Goal: Task Accomplishment & Management: Complete application form

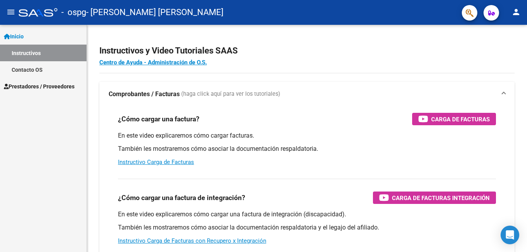
click at [42, 86] on span "Prestadores / Proveedores" at bounding box center [39, 86] width 71 height 9
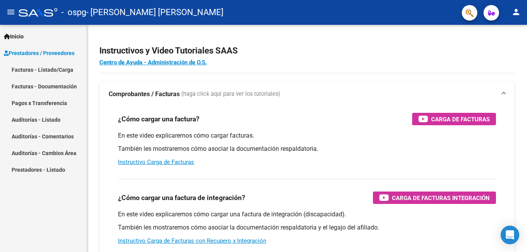
click at [47, 69] on link "Facturas - Listado/Carga" at bounding box center [43, 69] width 87 height 17
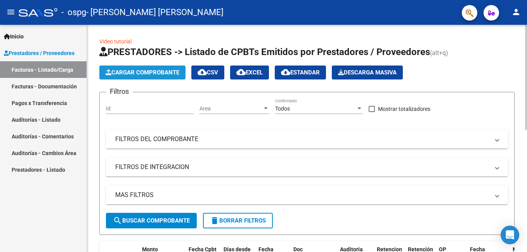
click at [128, 69] on span "Cargar Comprobante" at bounding box center [143, 72] width 74 height 7
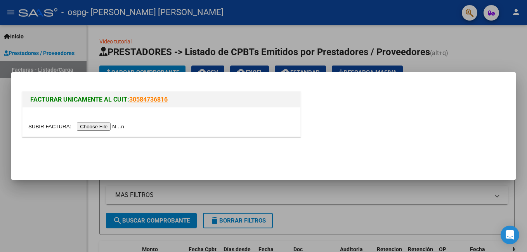
click at [102, 125] on input "file" at bounding box center [77, 127] width 98 height 8
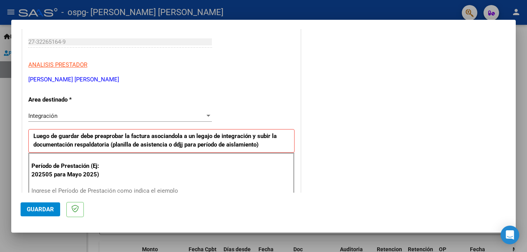
scroll to position [155, 0]
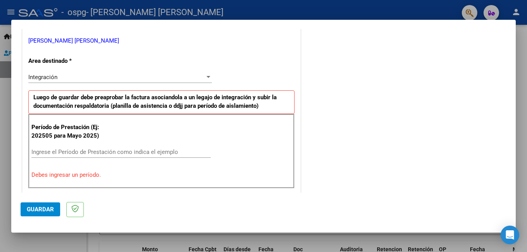
click at [66, 153] on input "Ingrese el Período de Prestación como indica el ejemplo" at bounding box center [120, 152] width 179 height 7
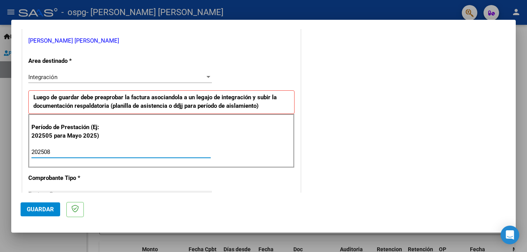
type input "202508"
click at [21, 166] on div "DATOS DEL COMPROBANTE CUIT * 27-32265164-9 Ingresar CUIT ANALISIS PRESTADOR [PE…" at bounding box center [162, 255] width 282 height 601
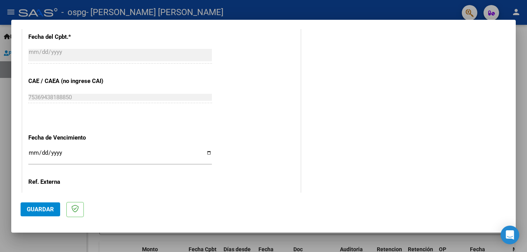
scroll to position [466, 0]
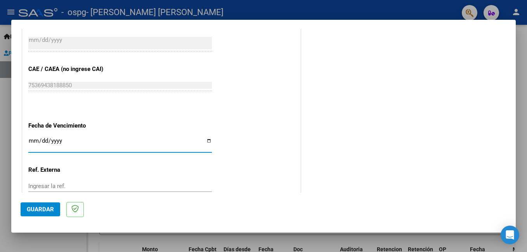
click at [37, 140] on input "Ingresar la fecha" at bounding box center [120, 144] width 184 height 12
click at [209, 141] on input "Ingresar la fecha" at bounding box center [120, 144] width 184 height 12
type input "[DATE]"
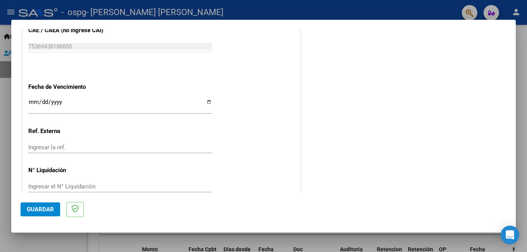
scroll to position [519, 0]
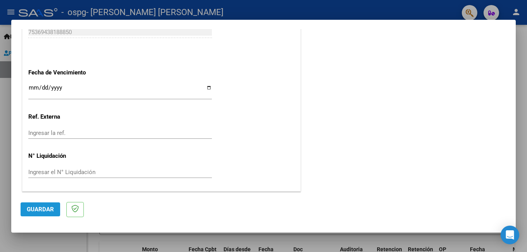
click at [42, 212] on span "Guardar" at bounding box center [40, 209] width 27 height 7
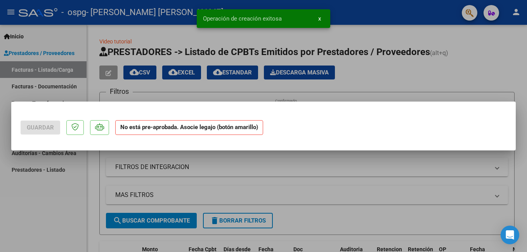
scroll to position [0, 0]
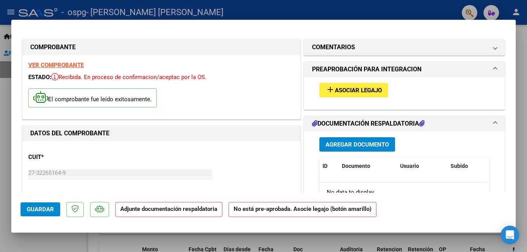
click at [191, 212] on strong "Adjunte documentación respaldatoria" at bounding box center [168, 209] width 97 height 7
click at [171, 216] on p "Adjunte documentación respaldatoria" at bounding box center [168, 209] width 107 height 15
click at [177, 211] on strong "Adjunte documentación respaldatoria" at bounding box center [168, 209] width 97 height 7
click at [345, 92] on span "Asociar Legajo" at bounding box center [358, 90] width 47 height 7
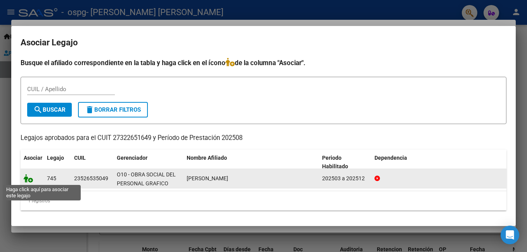
click at [29, 179] on icon at bounding box center [28, 178] width 9 height 9
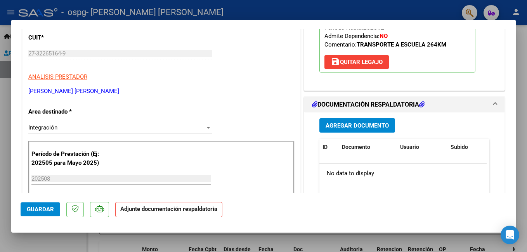
scroll to position [155, 0]
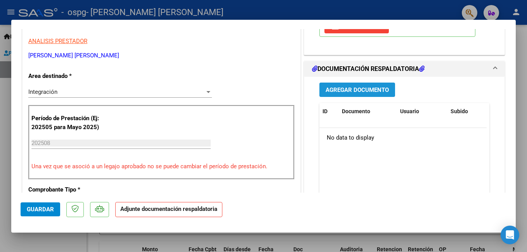
click at [339, 88] on span "Agregar Documento" at bounding box center [357, 90] width 63 height 7
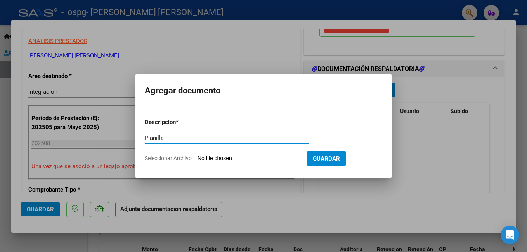
type input "Planilla de asistencias"
click at [262, 158] on input "Seleccionar Archivo" at bounding box center [249, 158] width 103 height 7
type input "C:\fakepath\Planilla de asistencias.pdf"
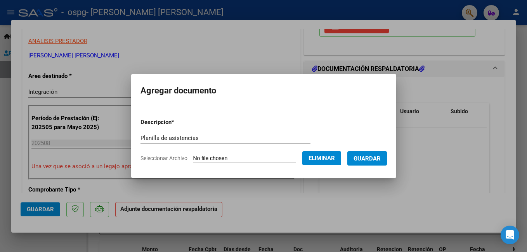
click at [372, 160] on span "Guardar" at bounding box center [367, 158] width 27 height 7
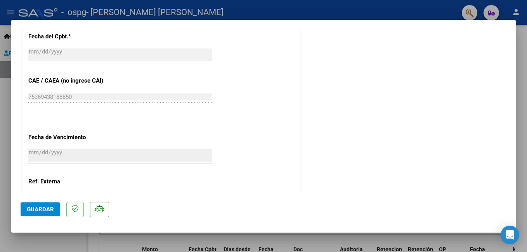
scroll to position [531, 0]
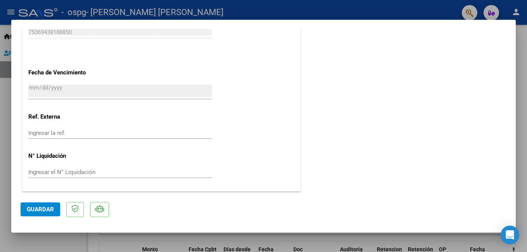
click at [33, 204] on button "Guardar" at bounding box center [41, 210] width 40 height 14
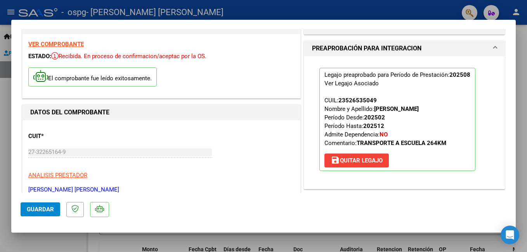
scroll to position [0, 0]
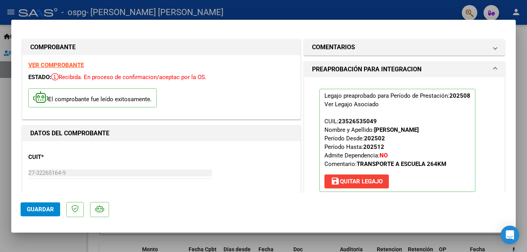
click at [51, 214] on button "Guardar" at bounding box center [41, 210] width 40 height 14
click at [210, 9] on div at bounding box center [263, 126] width 527 height 252
